Goal: Task Accomplishment & Management: Use online tool/utility

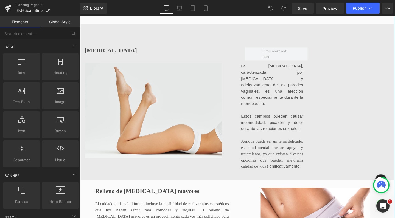
scroll to position [502, 0]
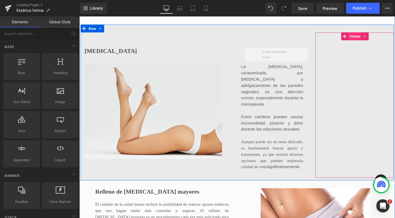
click at [364, 41] on span "Vimeo" at bounding box center [369, 37] width 15 height 8
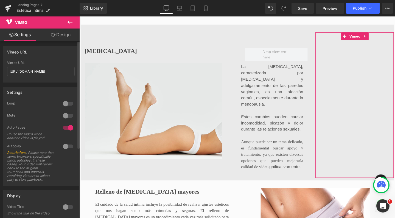
scroll to position [0, 0]
click at [53, 70] on input "[URL][DOMAIN_NAME]" at bounding box center [40, 71] width 67 height 9
paste input "110083611"
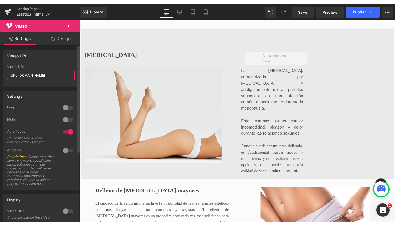
scroll to position [2370, 326]
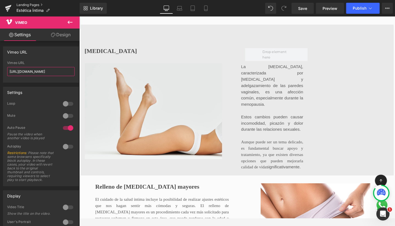
type input "[URL][DOMAIN_NAME]"
click at [36, 5] on link "Landing Pages" at bounding box center [47, 5] width 63 height 4
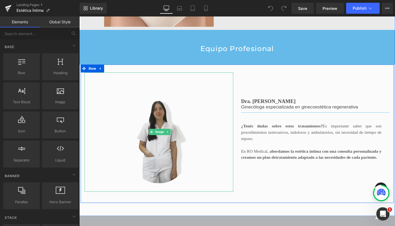
scroll to position [842, 0]
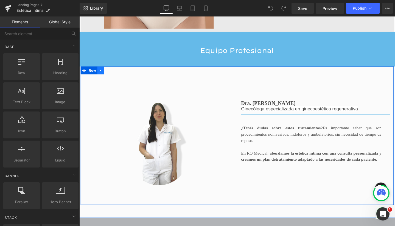
click at [101, 75] on icon at bounding box center [101, 73] width 1 height 2
click at [100, 75] on icon at bounding box center [102, 73] width 4 height 4
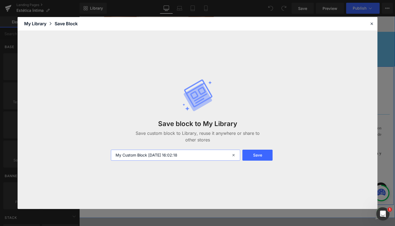
click at [159, 154] on input "My Custom Block 2025-08-14 16:02:18" at bounding box center [175, 154] width 129 height 11
type input "Doctora nerina"
click at [264, 153] on button "Save" at bounding box center [257, 154] width 30 height 11
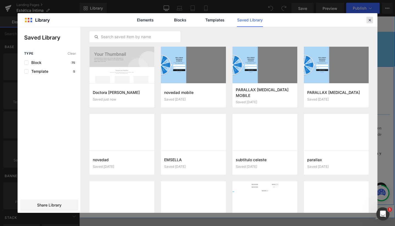
click at [368, 18] on icon at bounding box center [369, 20] width 5 height 5
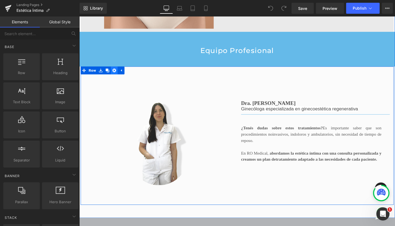
click at [114, 75] on icon at bounding box center [116, 73] width 4 height 4
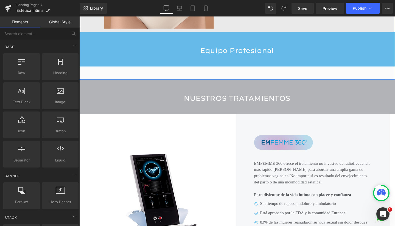
scroll to position [2132, 326]
click at [100, 38] on icon at bounding box center [100, 37] width 1 height 2
click at [115, 41] on link at bounding box center [114, 37] width 7 height 8
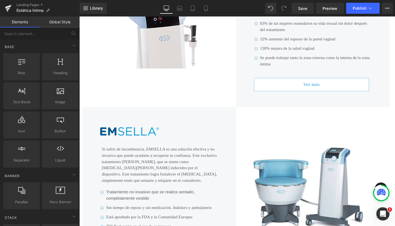
scroll to position [713, 0]
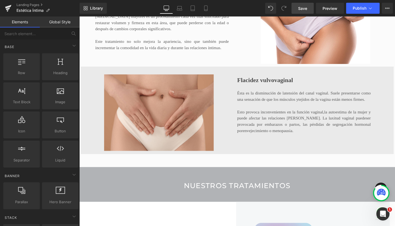
click at [302, 7] on span "Save" at bounding box center [302, 8] width 9 height 6
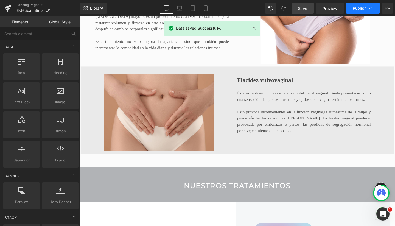
click at [356, 7] on span "Publish" at bounding box center [359, 8] width 14 height 4
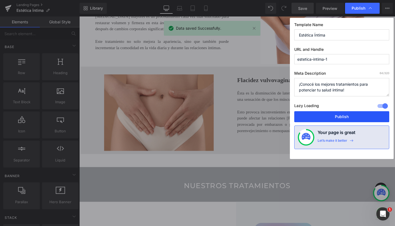
click at [331, 115] on button "Publish" at bounding box center [341, 116] width 95 height 11
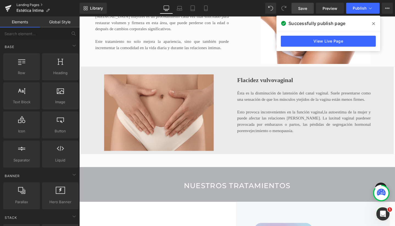
click at [25, 5] on link "Landing Pages" at bounding box center [47, 5] width 63 height 4
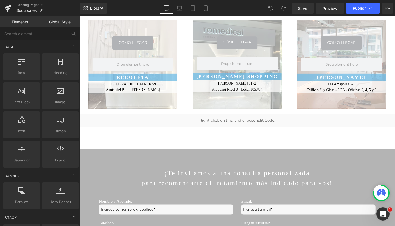
scroll to position [273, 0]
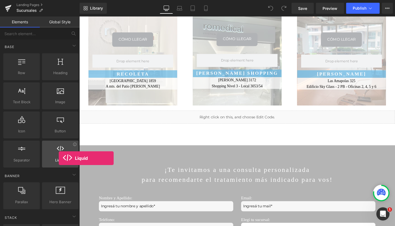
click at [59, 144] on div "Liquid liquid, custom code, html, javascript, css, reviews, apps, applications,…" at bounding box center [60, 153] width 36 height 27
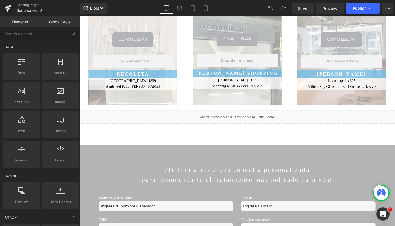
scroll to position [0, 0]
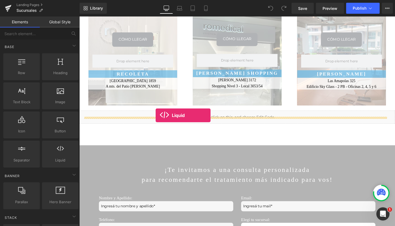
drag, startPoint x: 137, startPoint y: 181, endPoint x: 160, endPoint y: 121, distance: 64.5
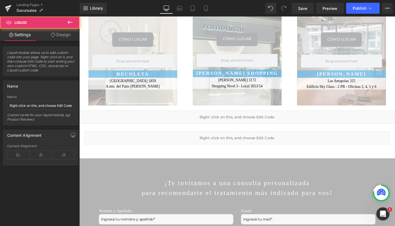
scroll to position [1034, 326]
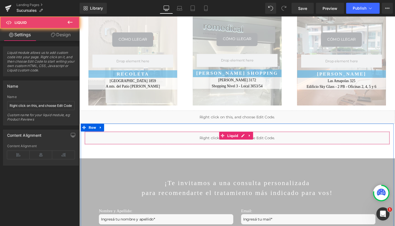
click at [164, 137] on div "Liquid" at bounding box center [245, 144] width 321 height 14
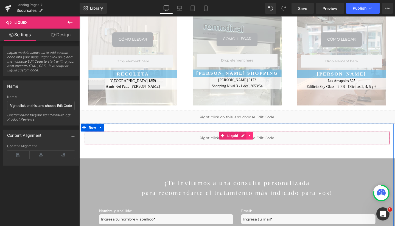
click at [259, 140] on icon at bounding box center [258, 142] width 4 height 4
click at [100, 129] on link at bounding box center [101, 133] width 7 height 8
click at [116, 131] on icon at bounding box center [116, 133] width 4 height 4
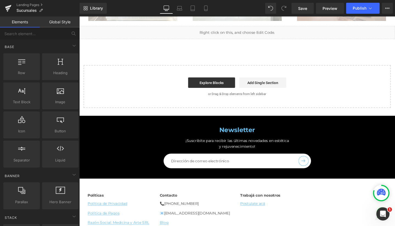
scroll to position [362, 0]
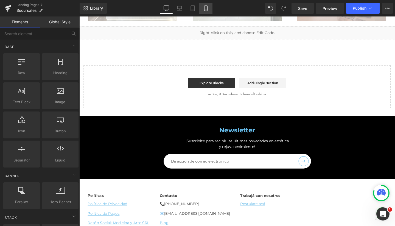
click at [205, 10] on icon at bounding box center [205, 7] width 5 height 5
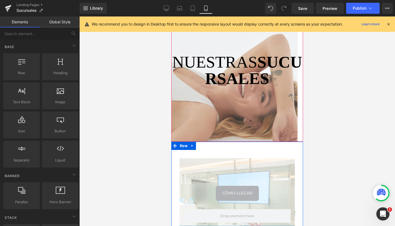
scroll to position [32, 0]
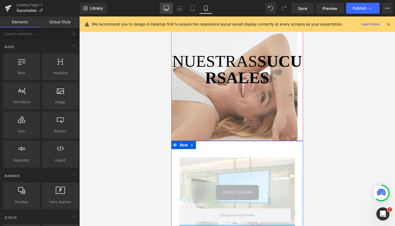
click at [165, 11] on link "Desktop" at bounding box center [166, 8] width 13 height 11
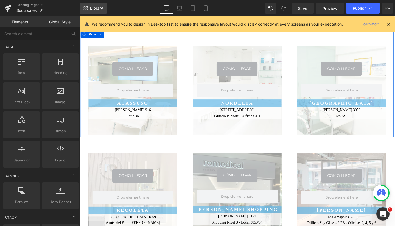
scroll to position [145, 0]
